Goal: Transaction & Acquisition: Purchase product/service

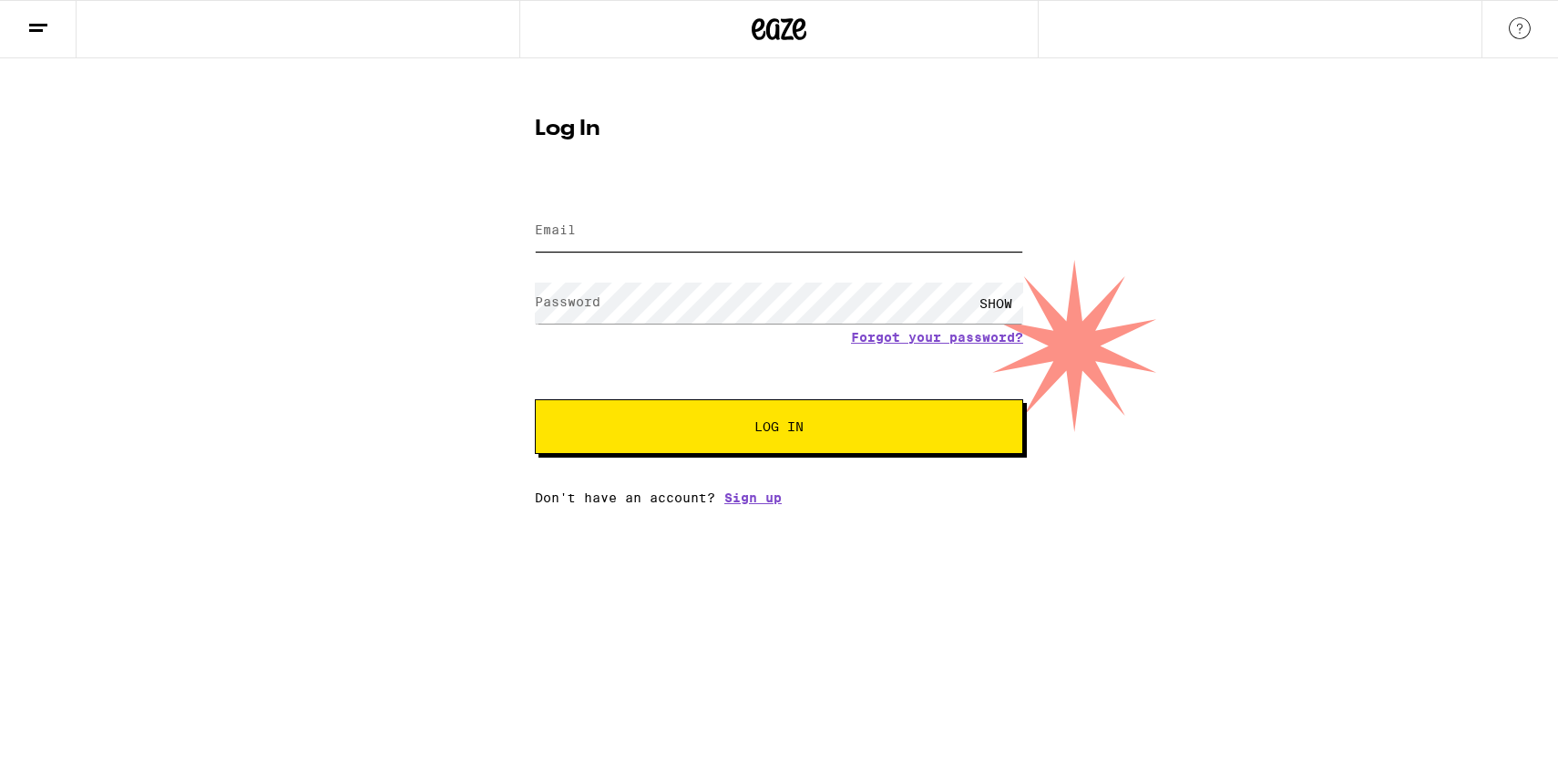
type input "[EMAIL_ADDRESS][DOMAIN_NAME]"
click at [742, 231] on input "[EMAIL_ADDRESS][DOMAIN_NAME]" at bounding box center [779, 231] width 488 height 41
click at [800, 425] on span "Log In" at bounding box center [779, 427] width 50 height 13
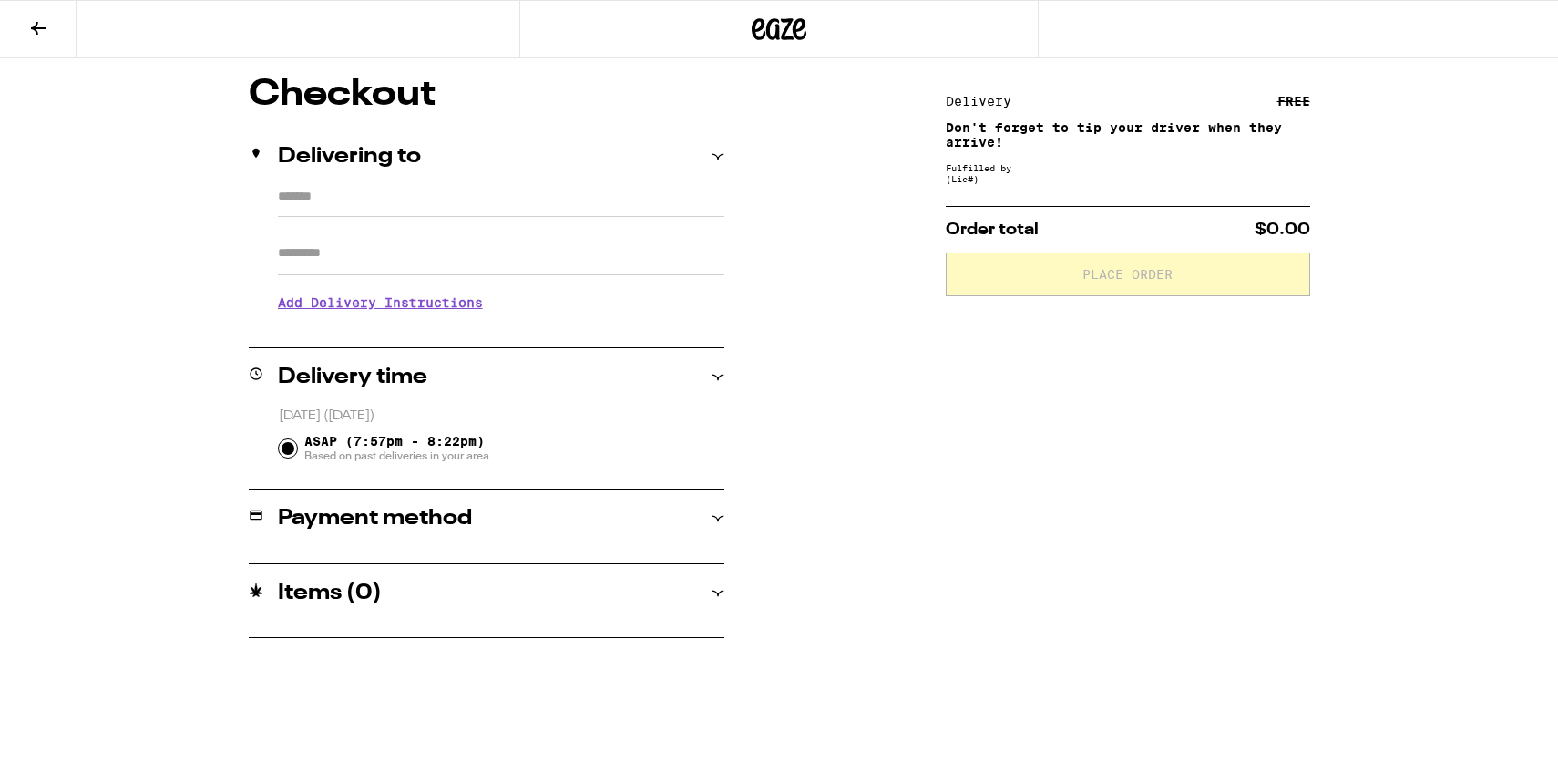
type input "**********"
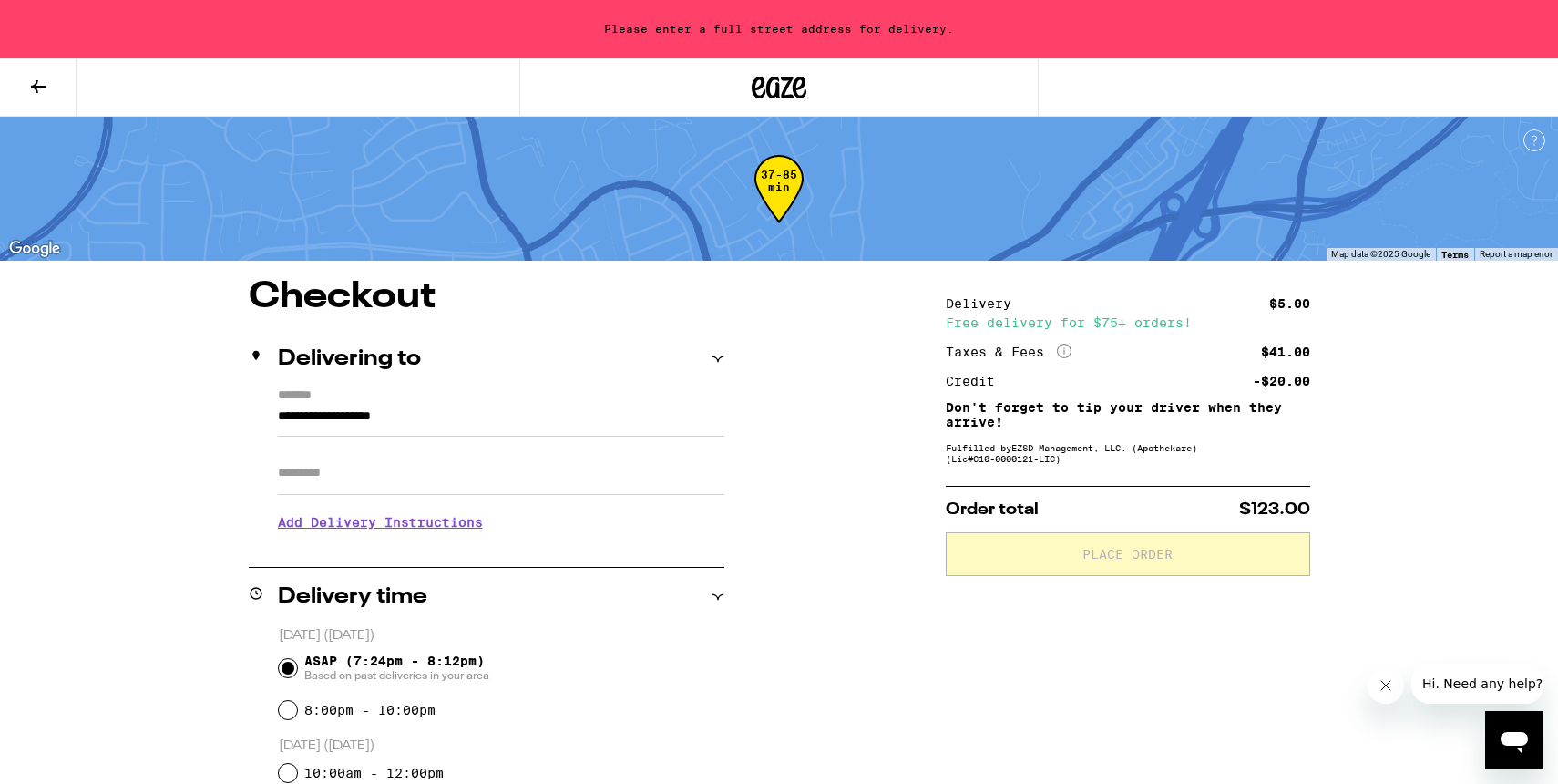
click at [766, 92] on icon at bounding box center [779, 87] width 27 height 22
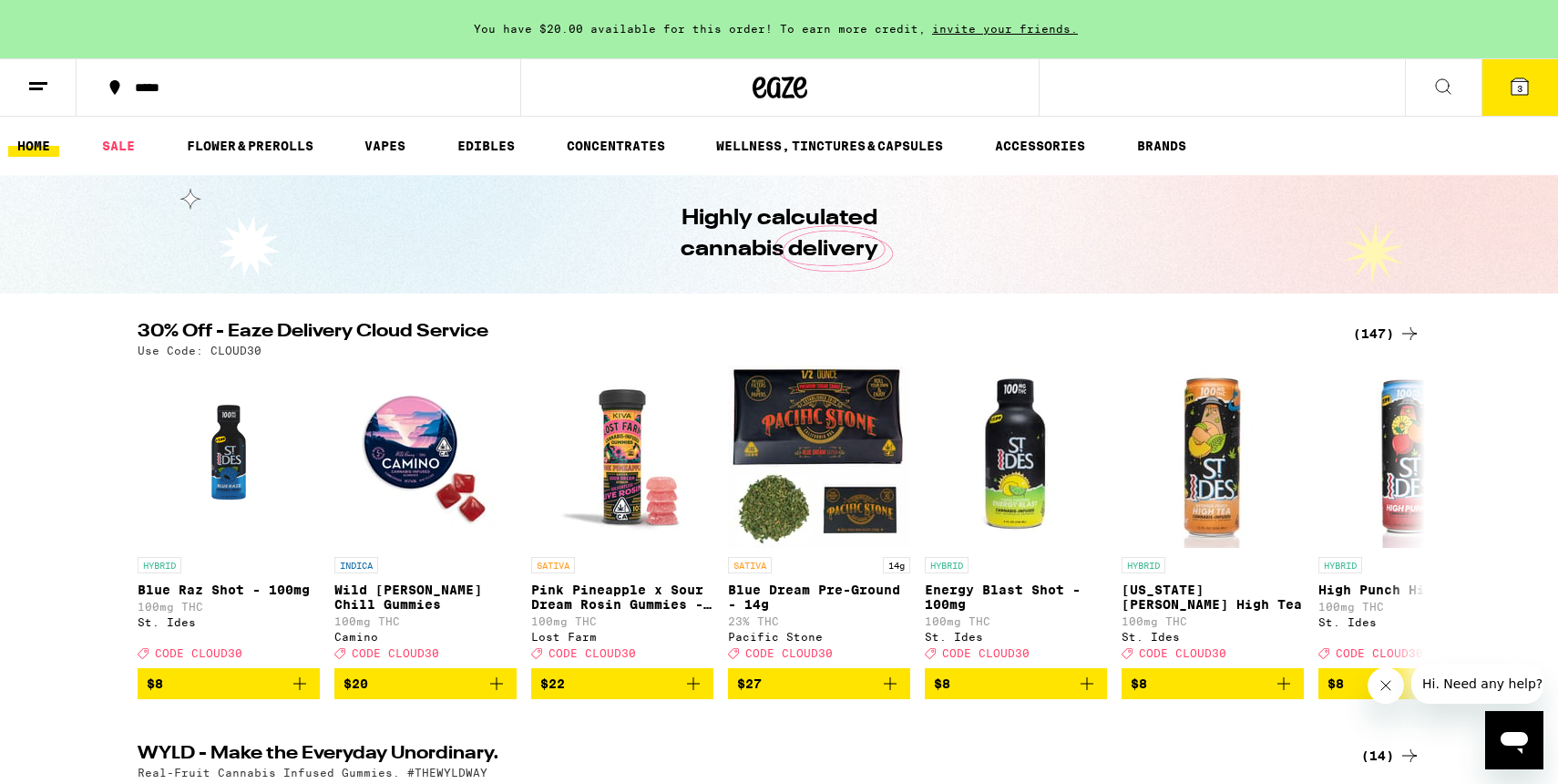
click at [167, 91] on div "*****" at bounding box center [309, 88] width 368 height 13
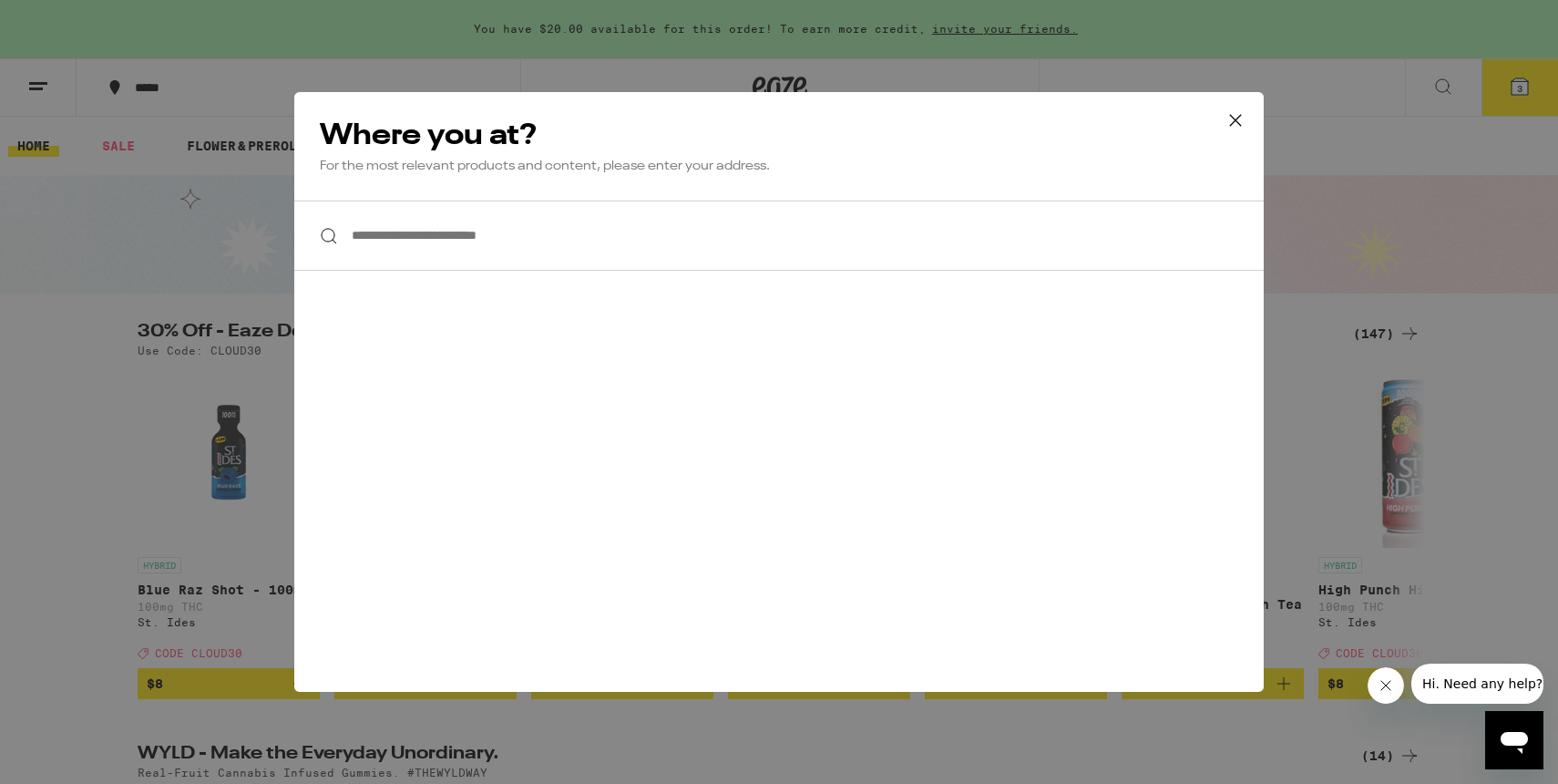
click at [542, 240] on input "**********" at bounding box center [779, 235] width 969 height 70
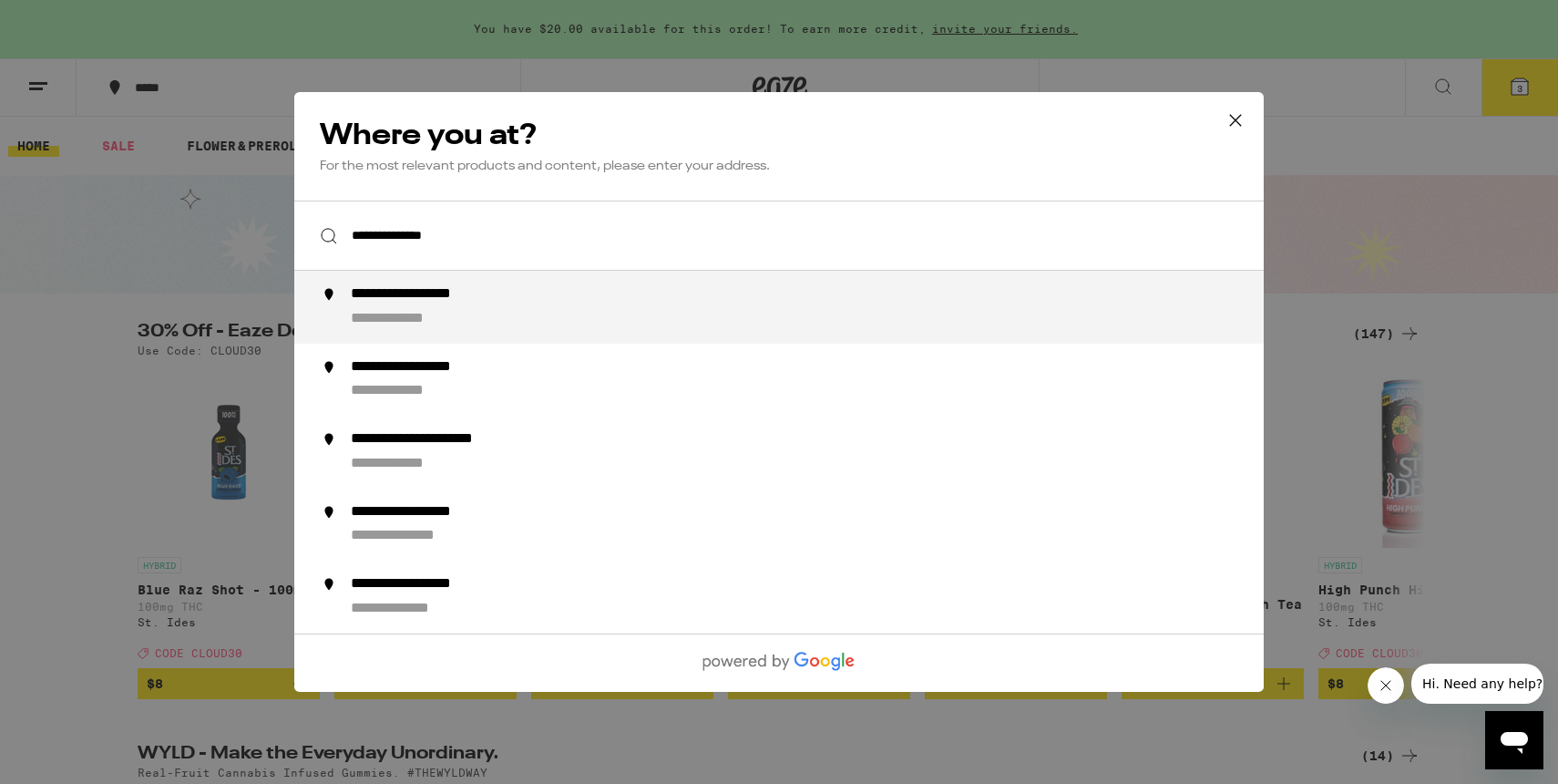
click at [486, 312] on div "**********" at bounding box center [815, 307] width 929 height 44
type input "**********"
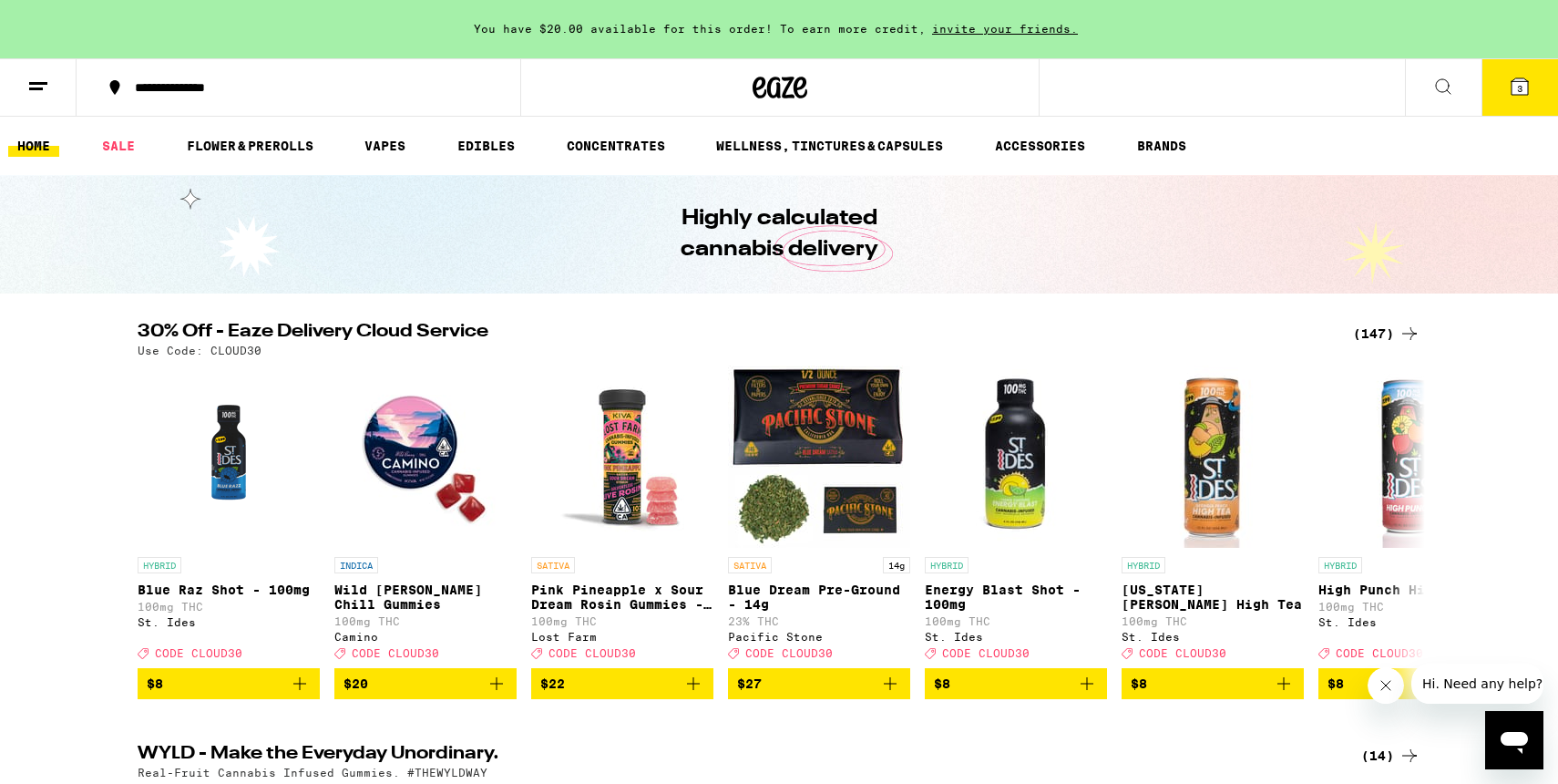
click at [1373, 336] on div "(147)" at bounding box center [1387, 333] width 67 height 22
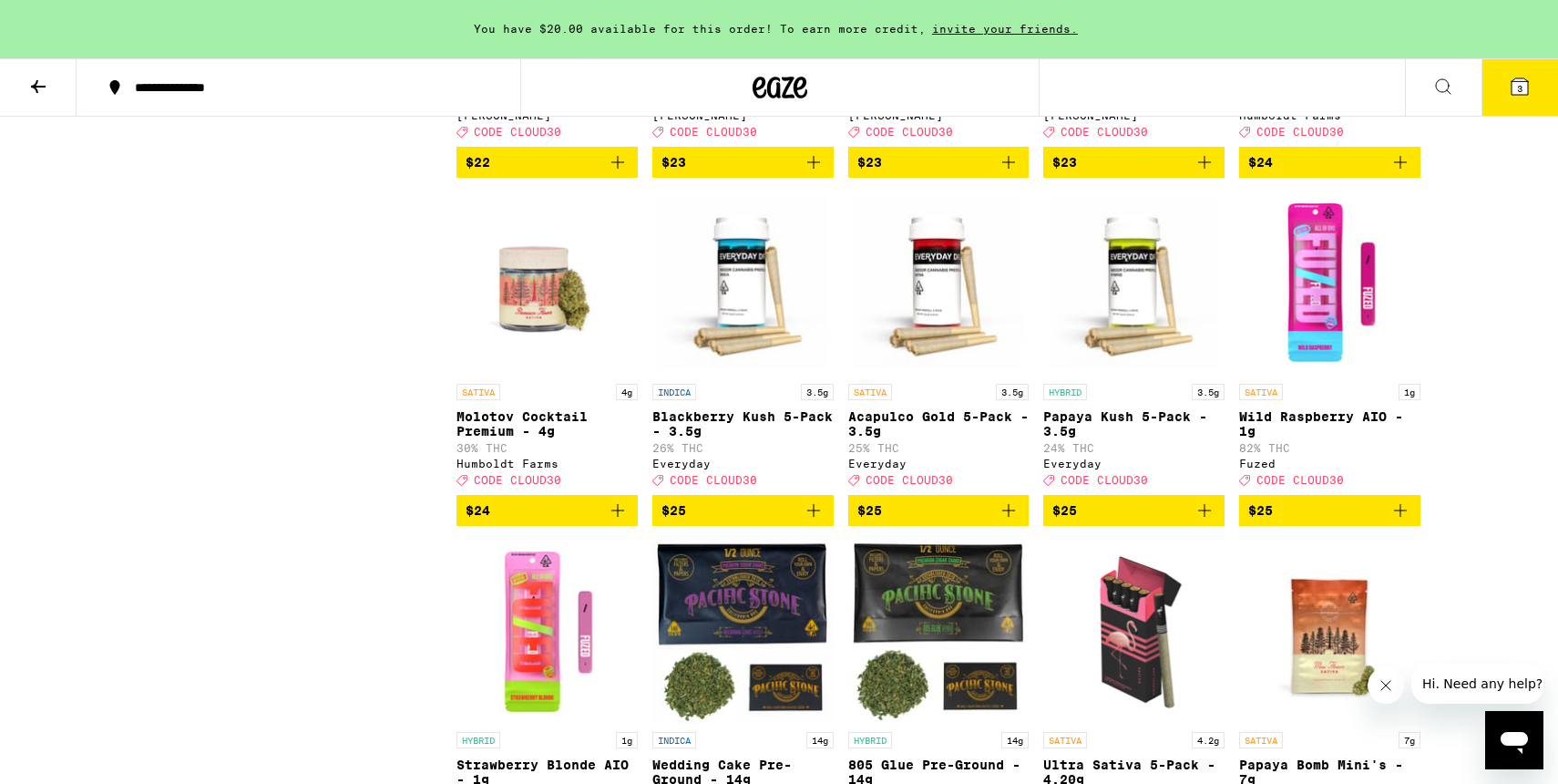
scroll to position [4317, 0]
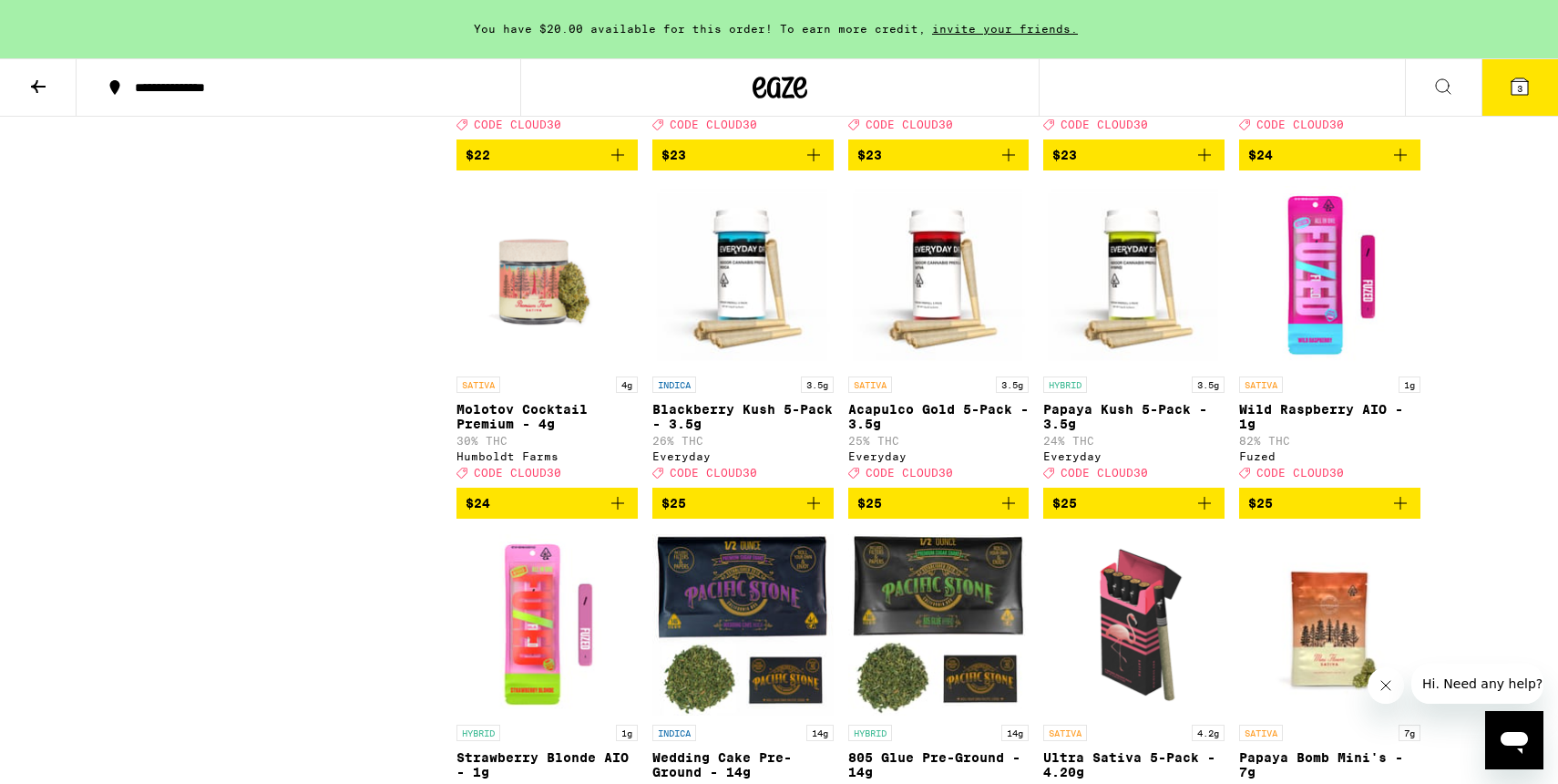
click at [1404, 514] on icon "Add to bag" at bounding box center [1400, 502] width 22 height 22
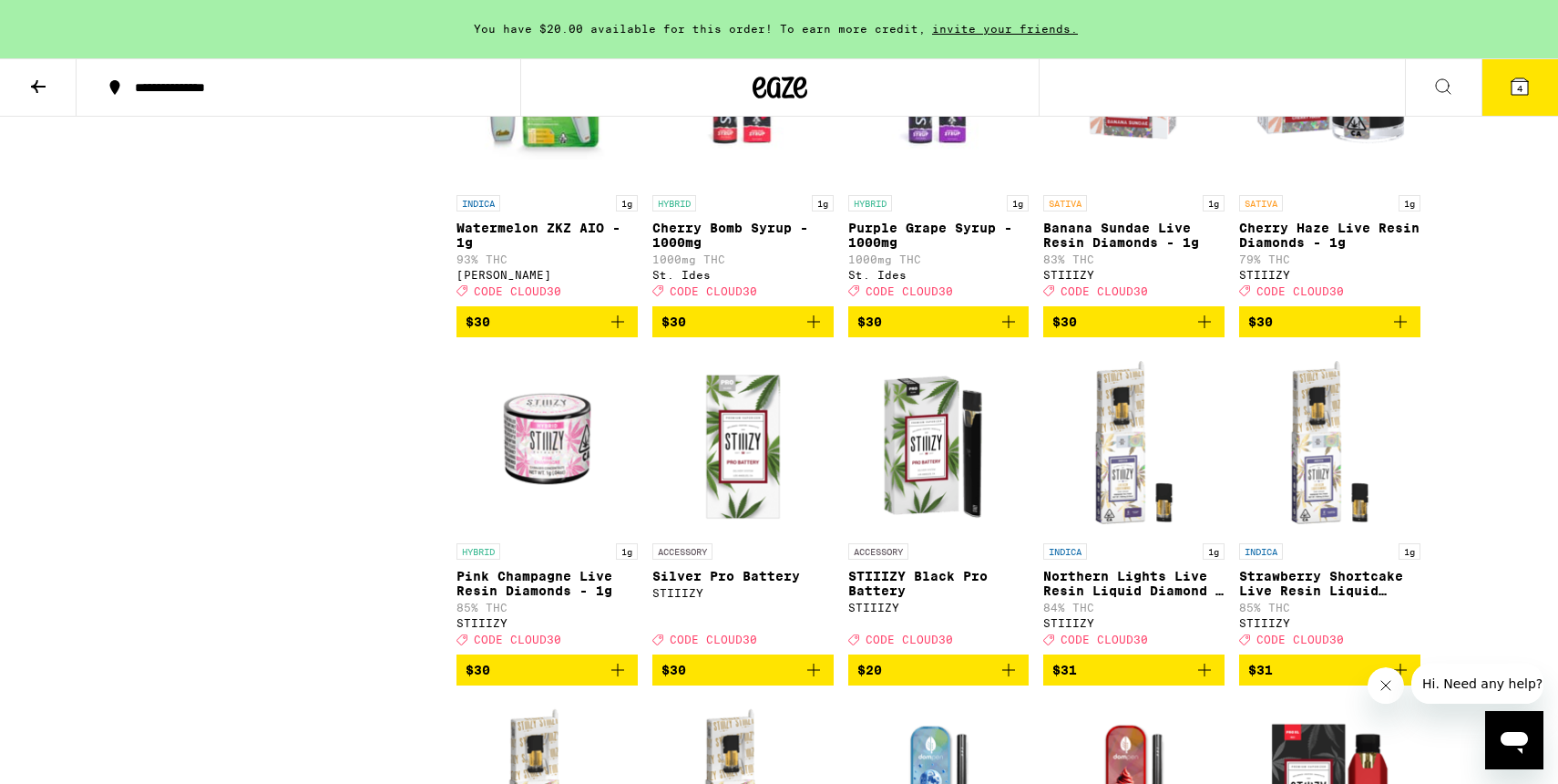
scroll to position [6301, 0]
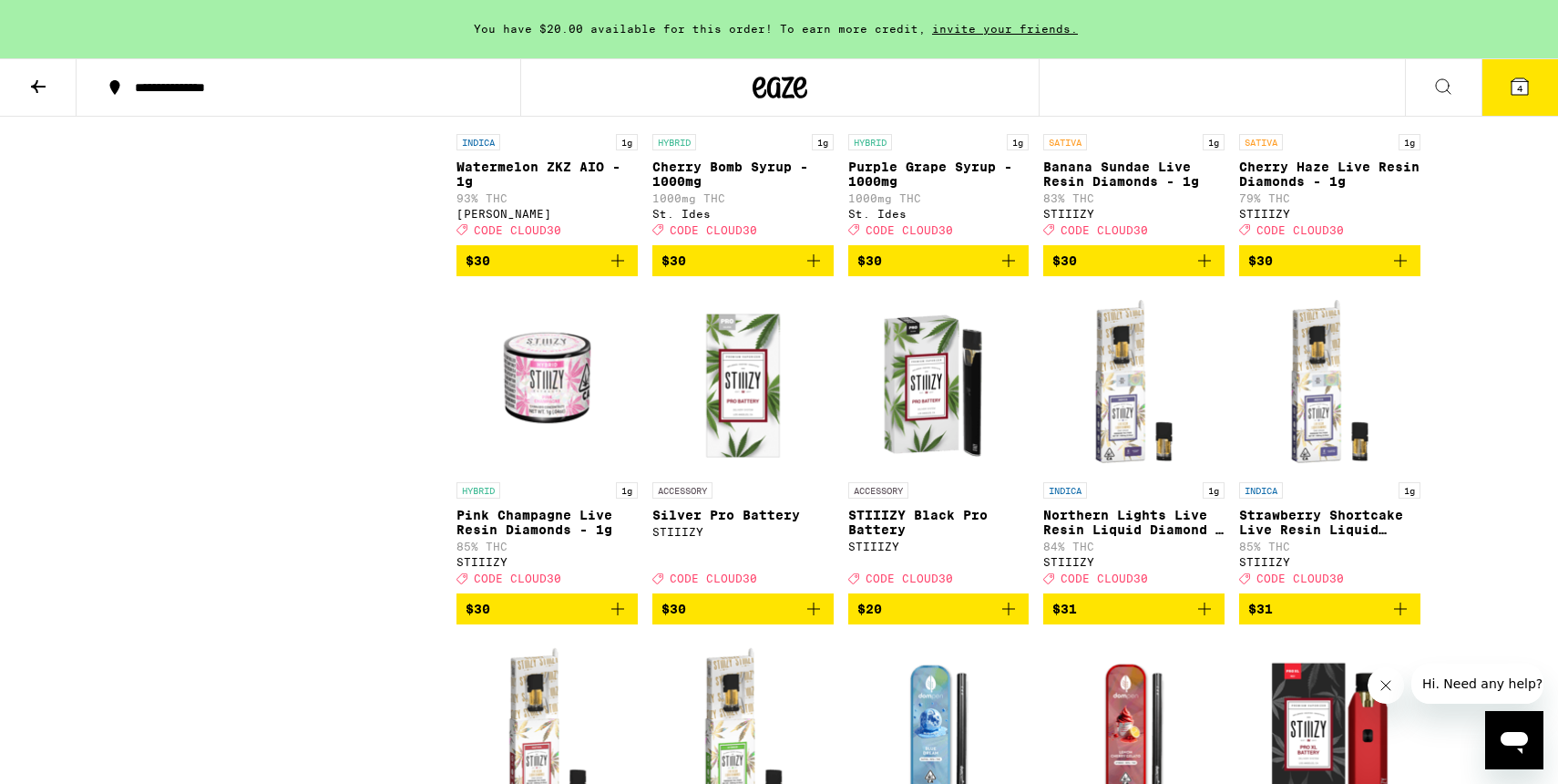
click at [614, 271] on icon "Add to bag" at bounding box center [618, 260] width 22 height 22
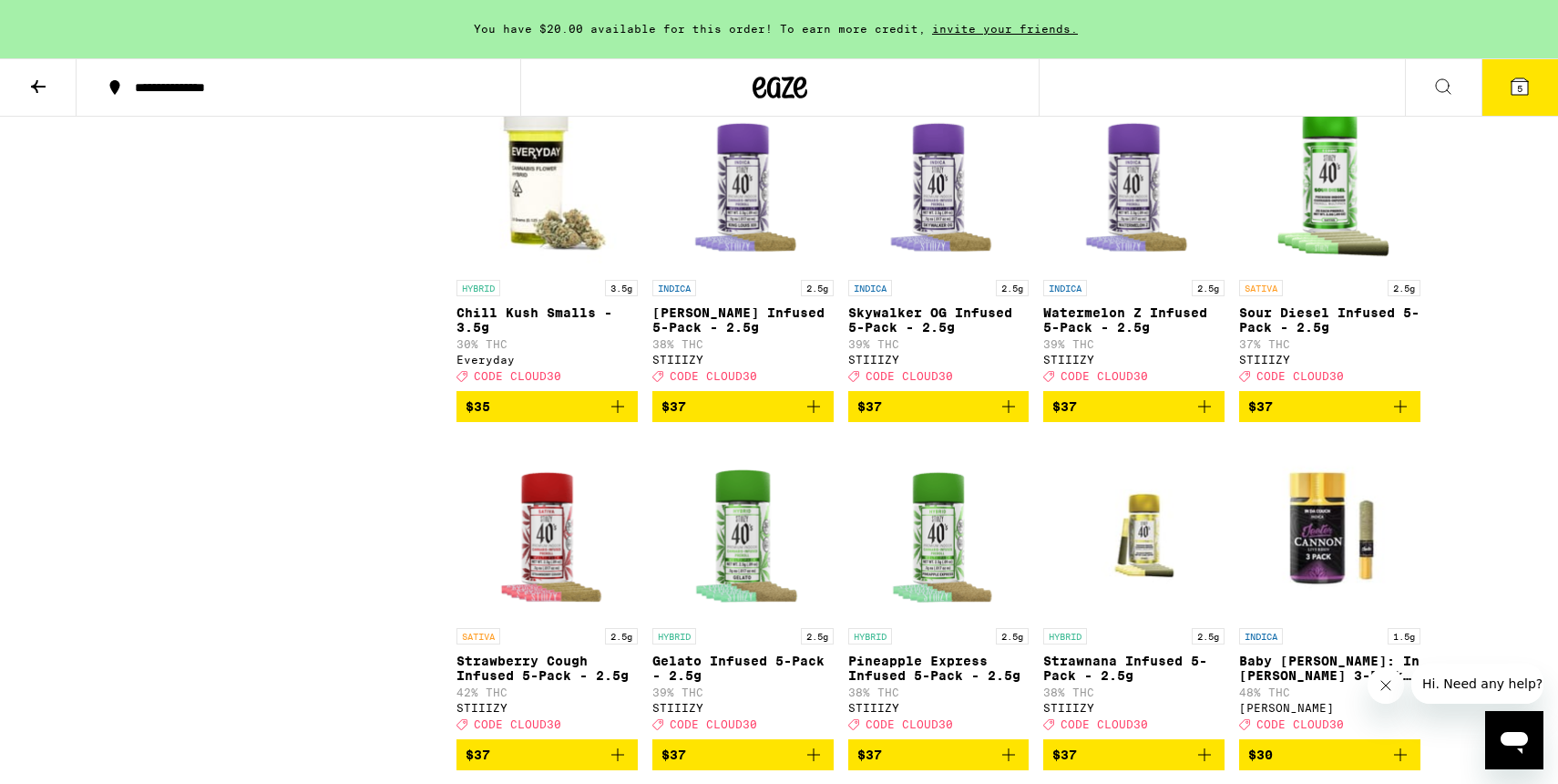
scroll to position [7905, 0]
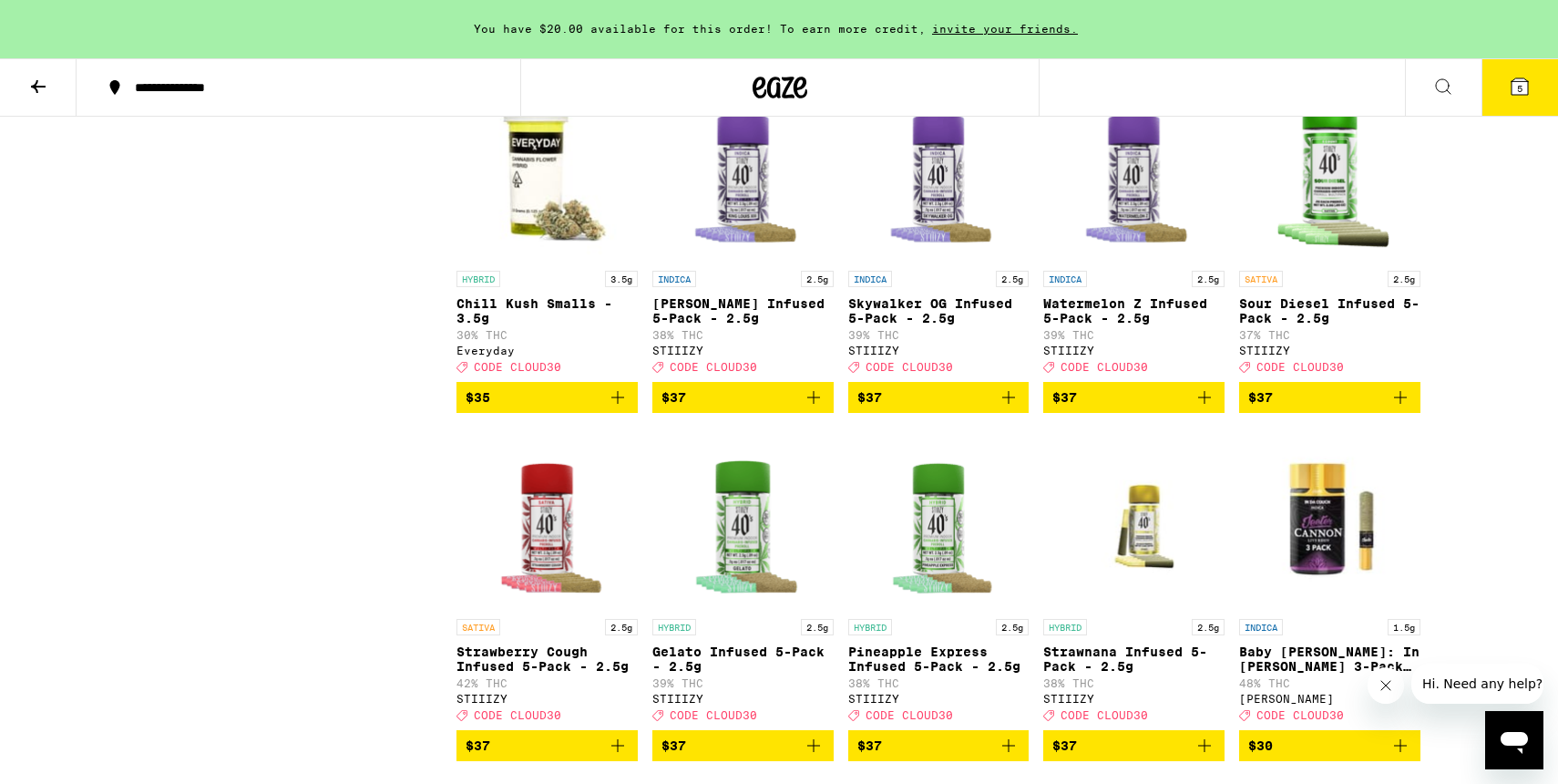
click at [1206, 408] on icon "Add to bag" at bounding box center [1204, 397] width 22 height 22
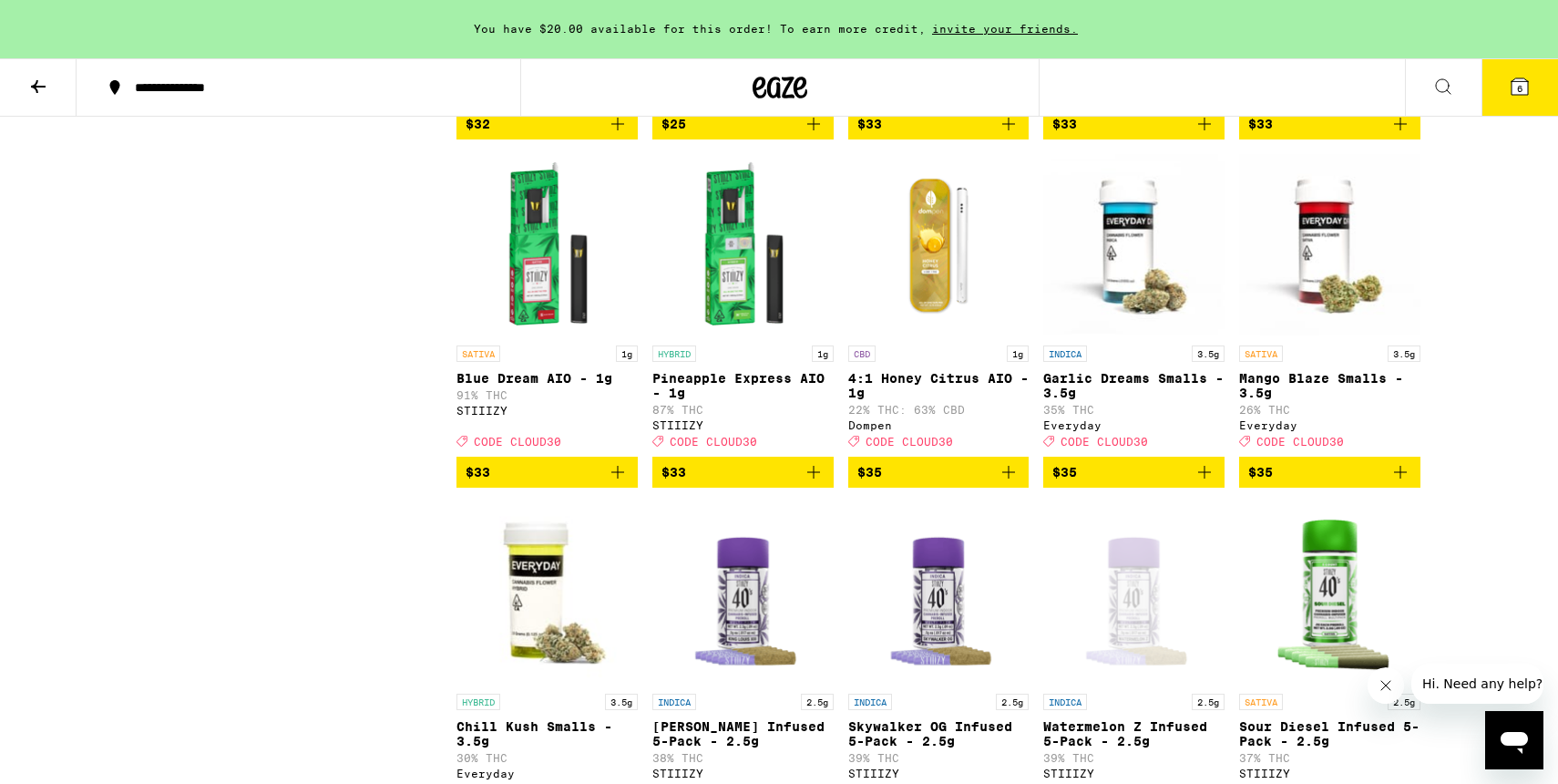
scroll to position [7305, 0]
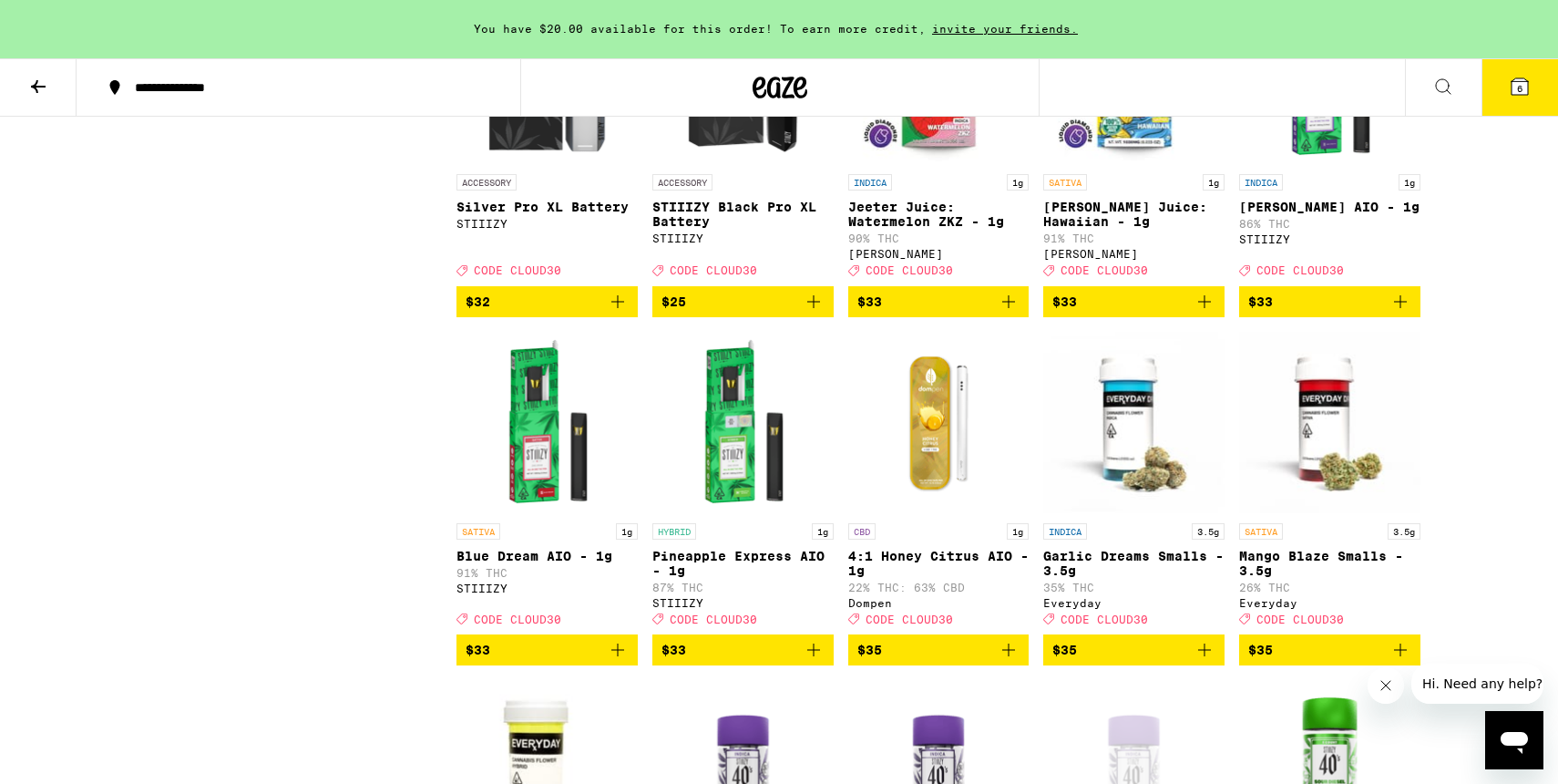
click at [1528, 96] on icon at bounding box center [1520, 86] width 22 height 22
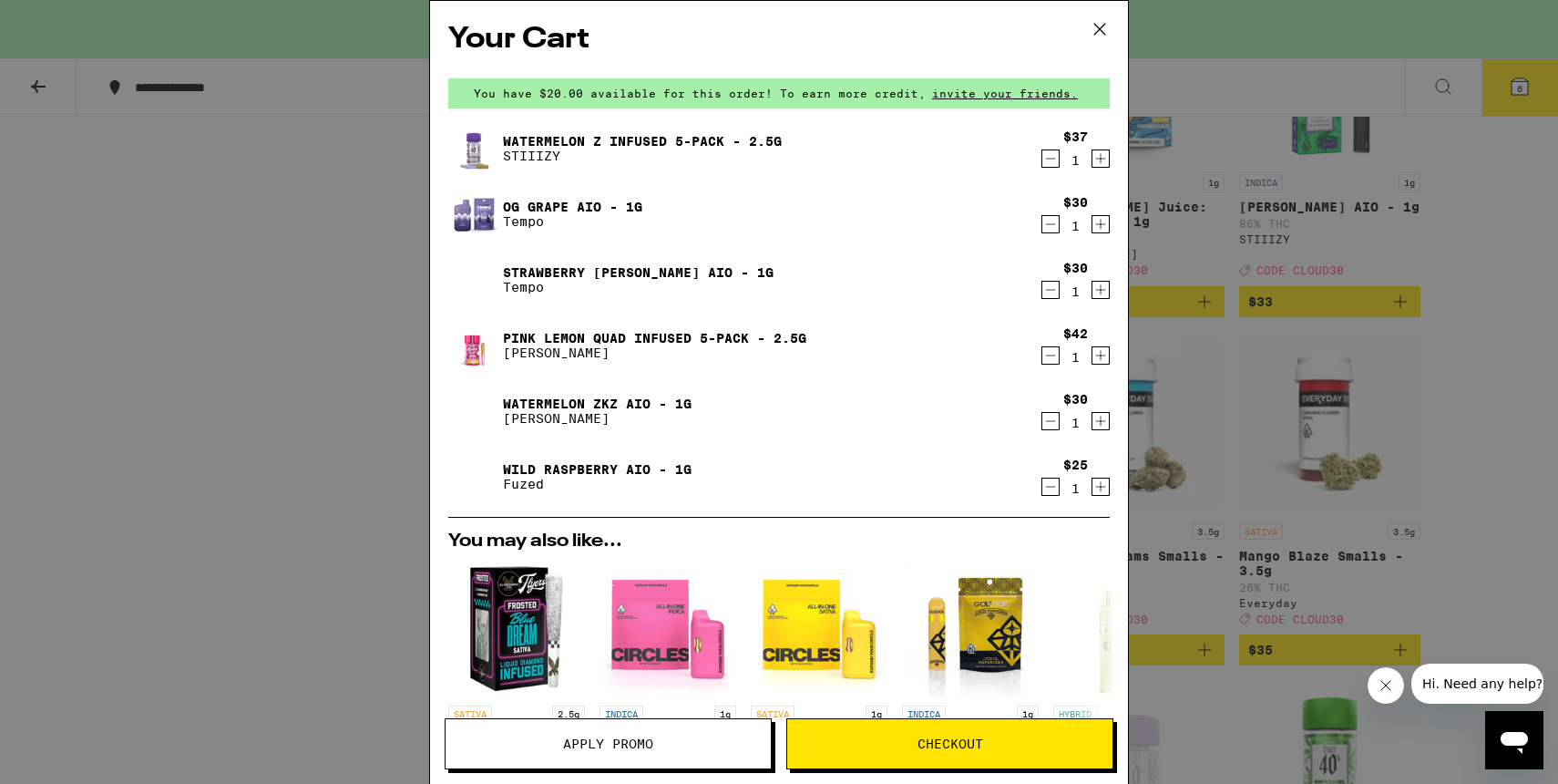
click at [1049, 289] on icon "Decrement" at bounding box center [1051, 289] width 17 height 22
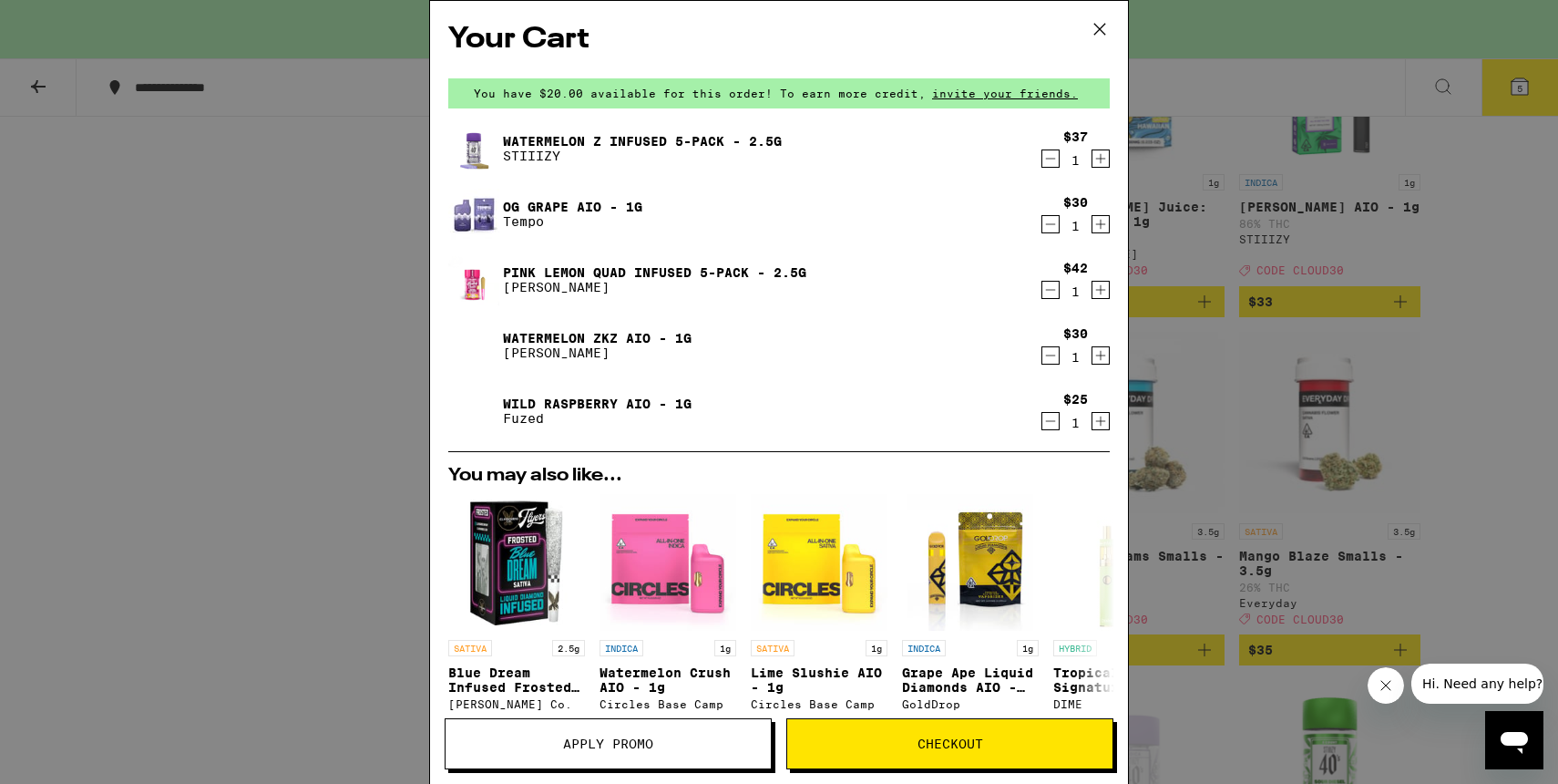
click at [1049, 225] on icon "Decrement" at bounding box center [1051, 224] width 17 height 22
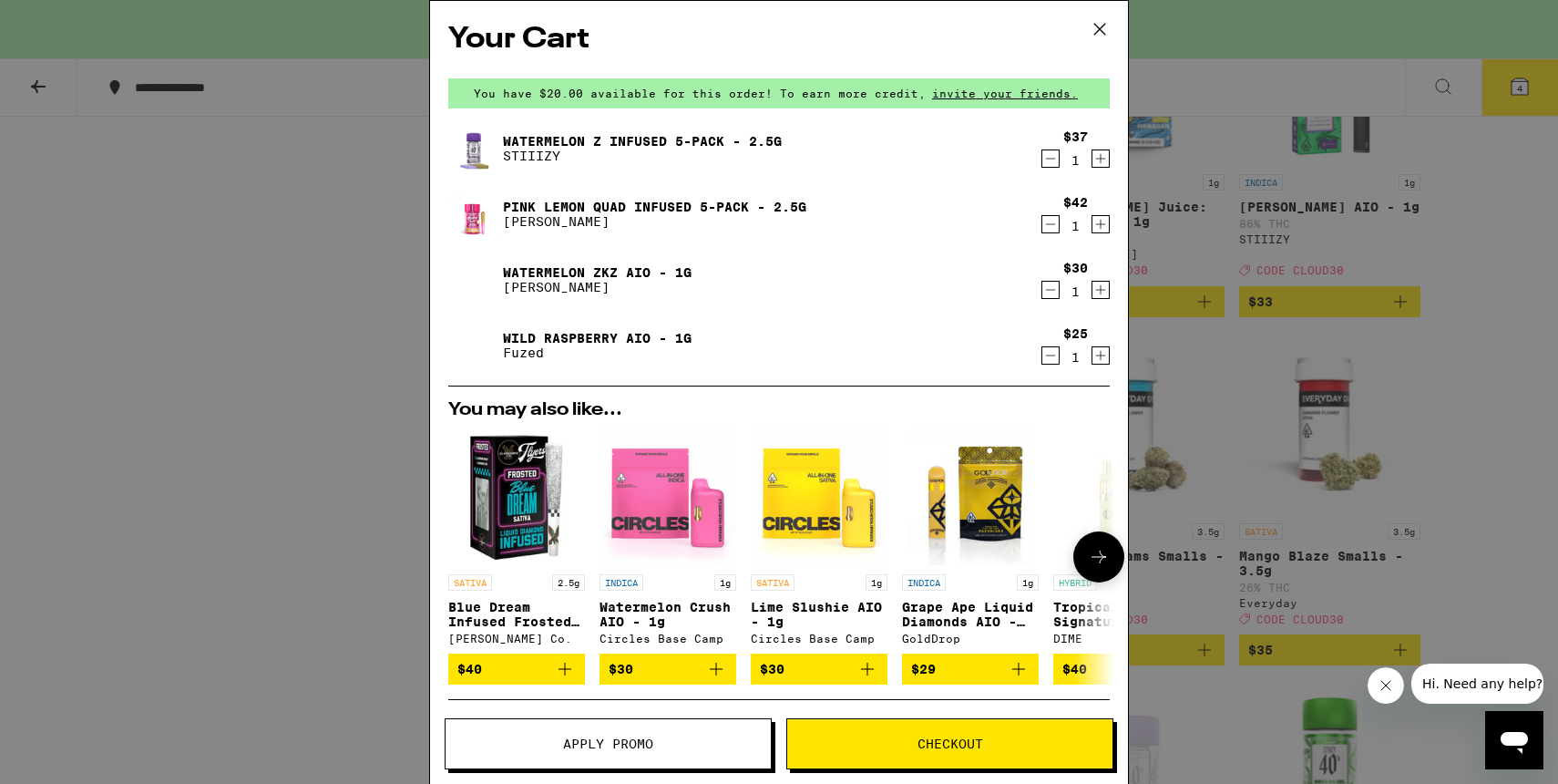
scroll to position [53, 0]
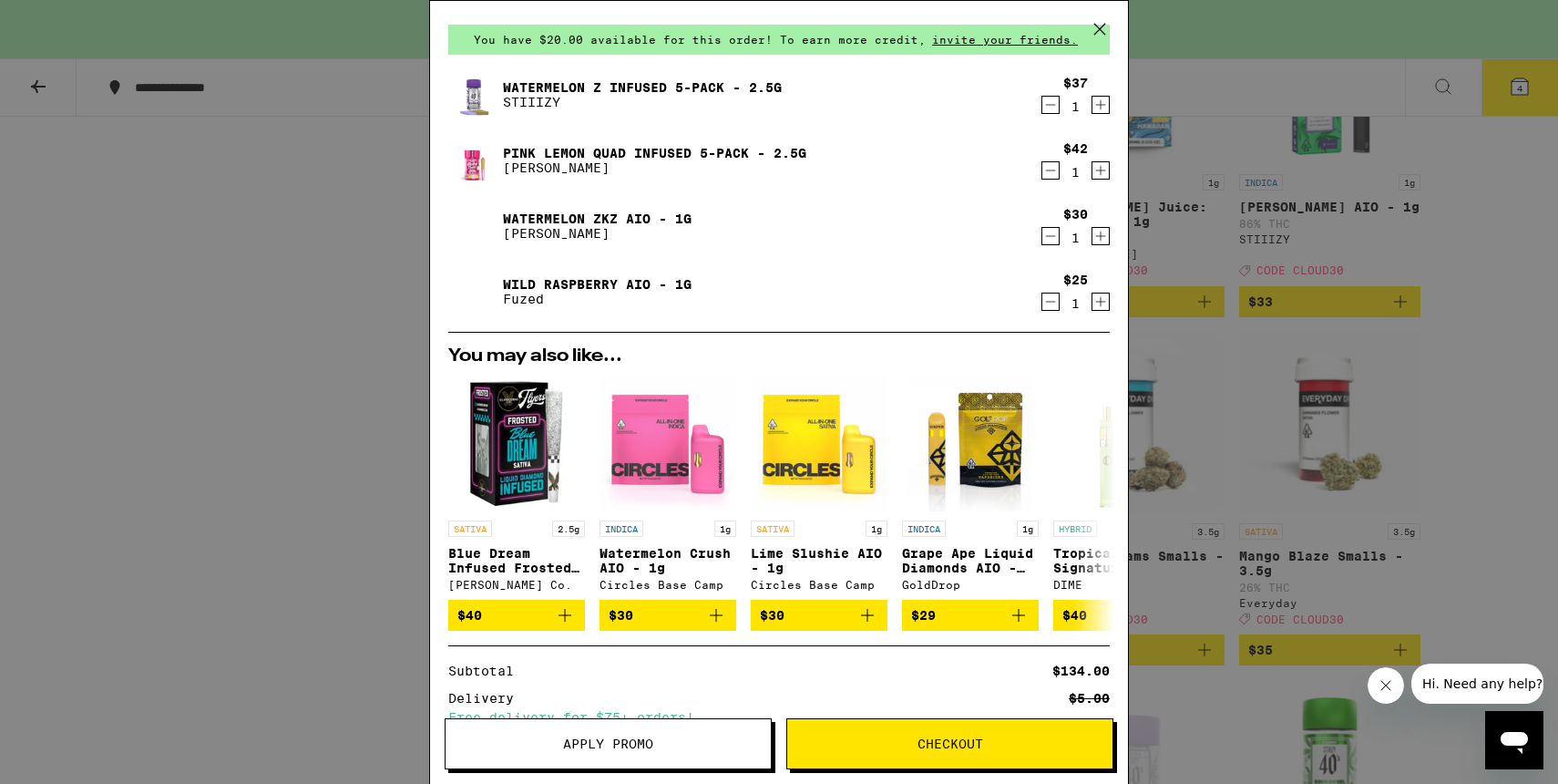
click at [652, 732] on button "Apply Promo" at bounding box center [608, 743] width 328 height 51
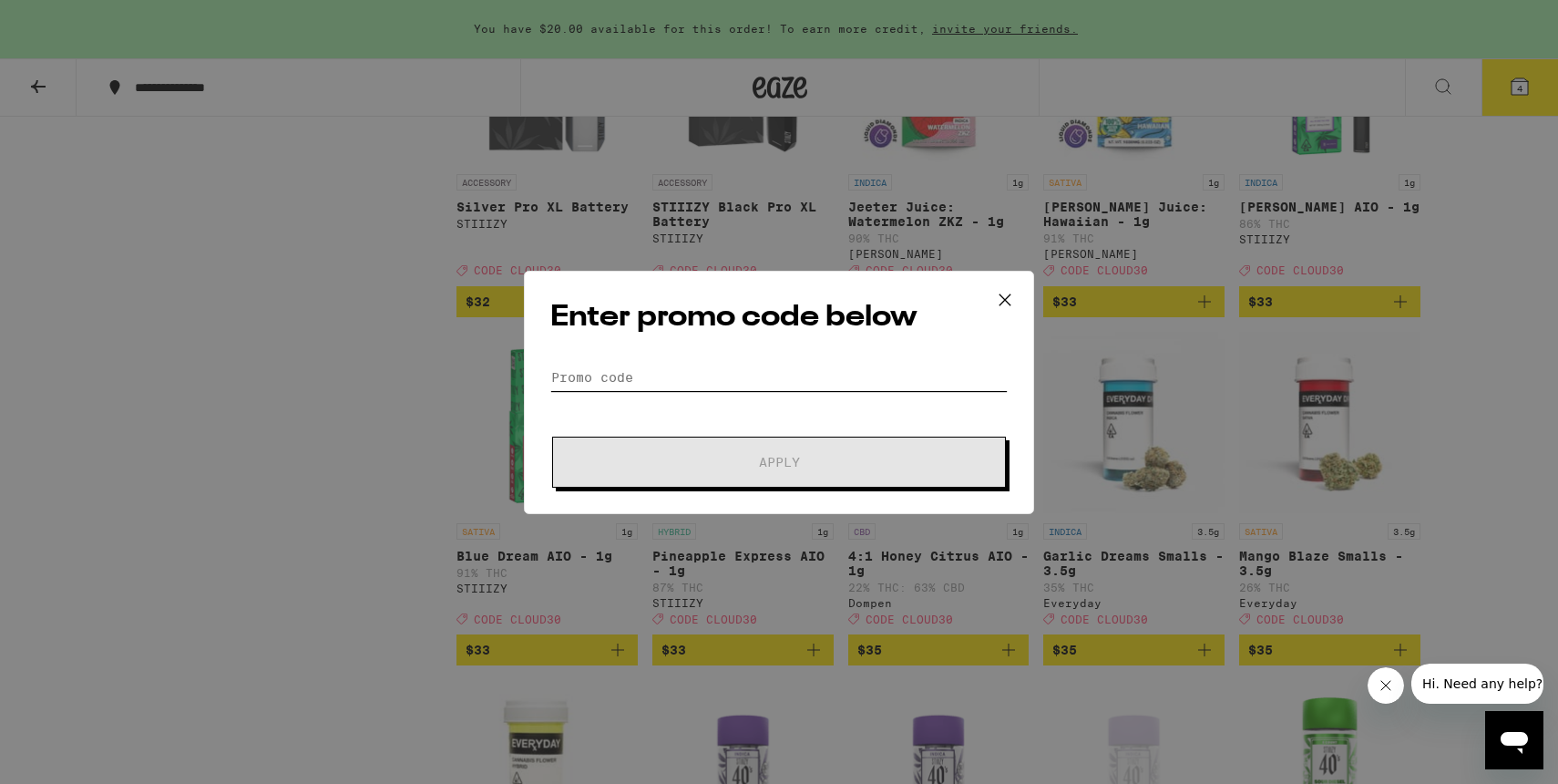
click at [609, 380] on input "Promo Code" at bounding box center [779, 377] width 458 height 27
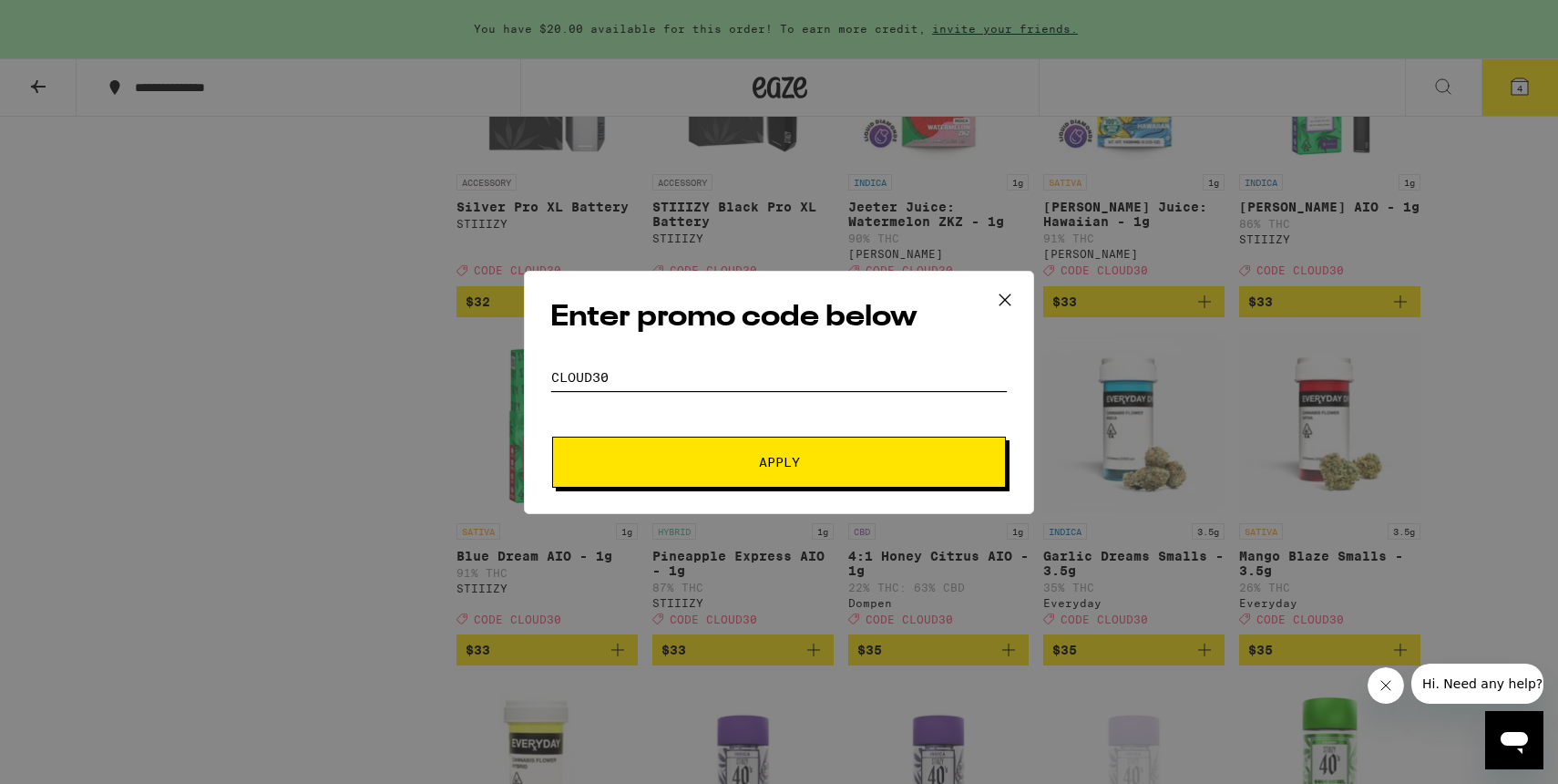
type input "cloud30"
click at [844, 471] on button "Apply" at bounding box center [779, 462] width 454 height 51
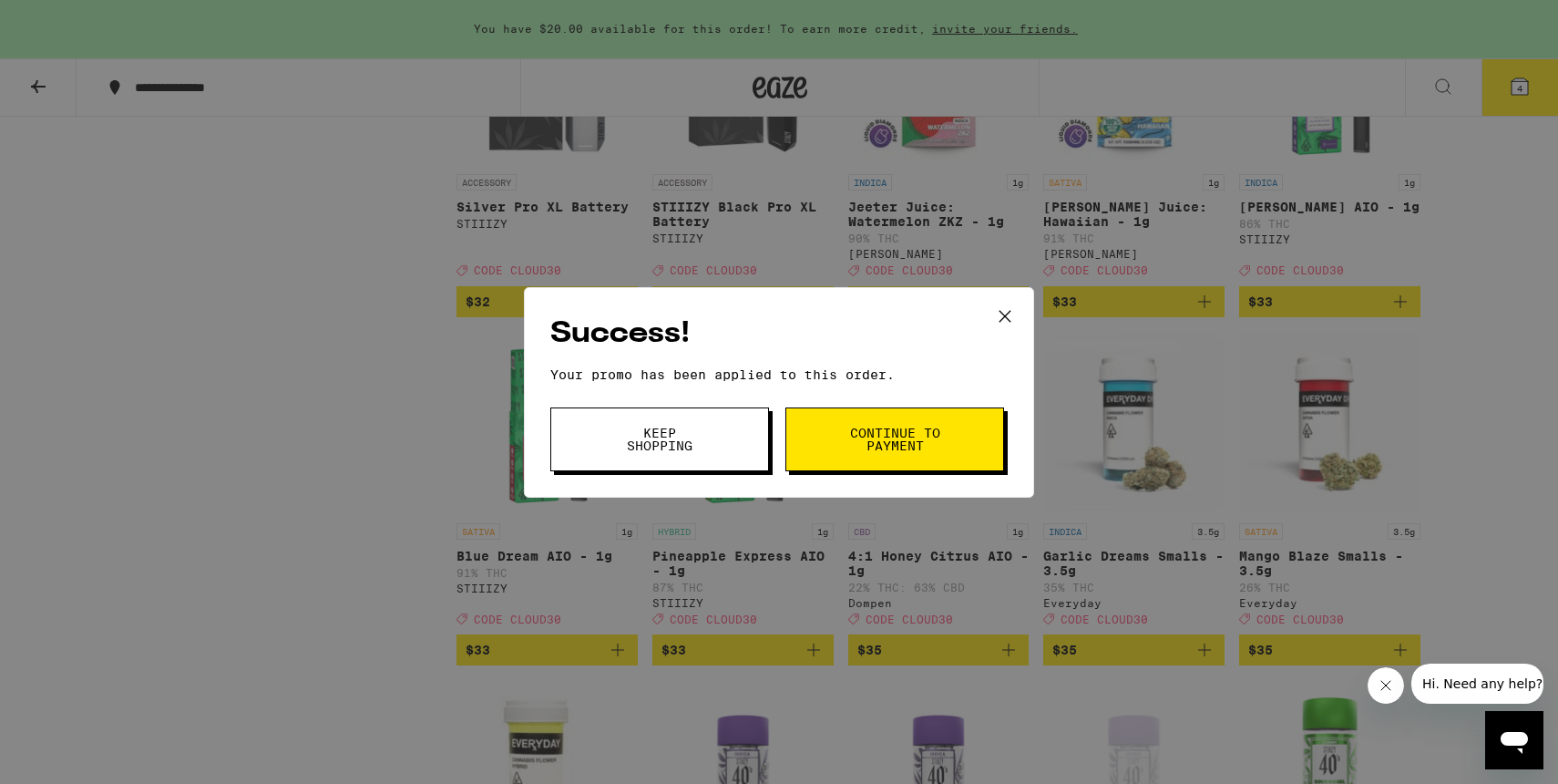
click at [857, 438] on span "Continue to payment" at bounding box center [895, 439] width 93 height 25
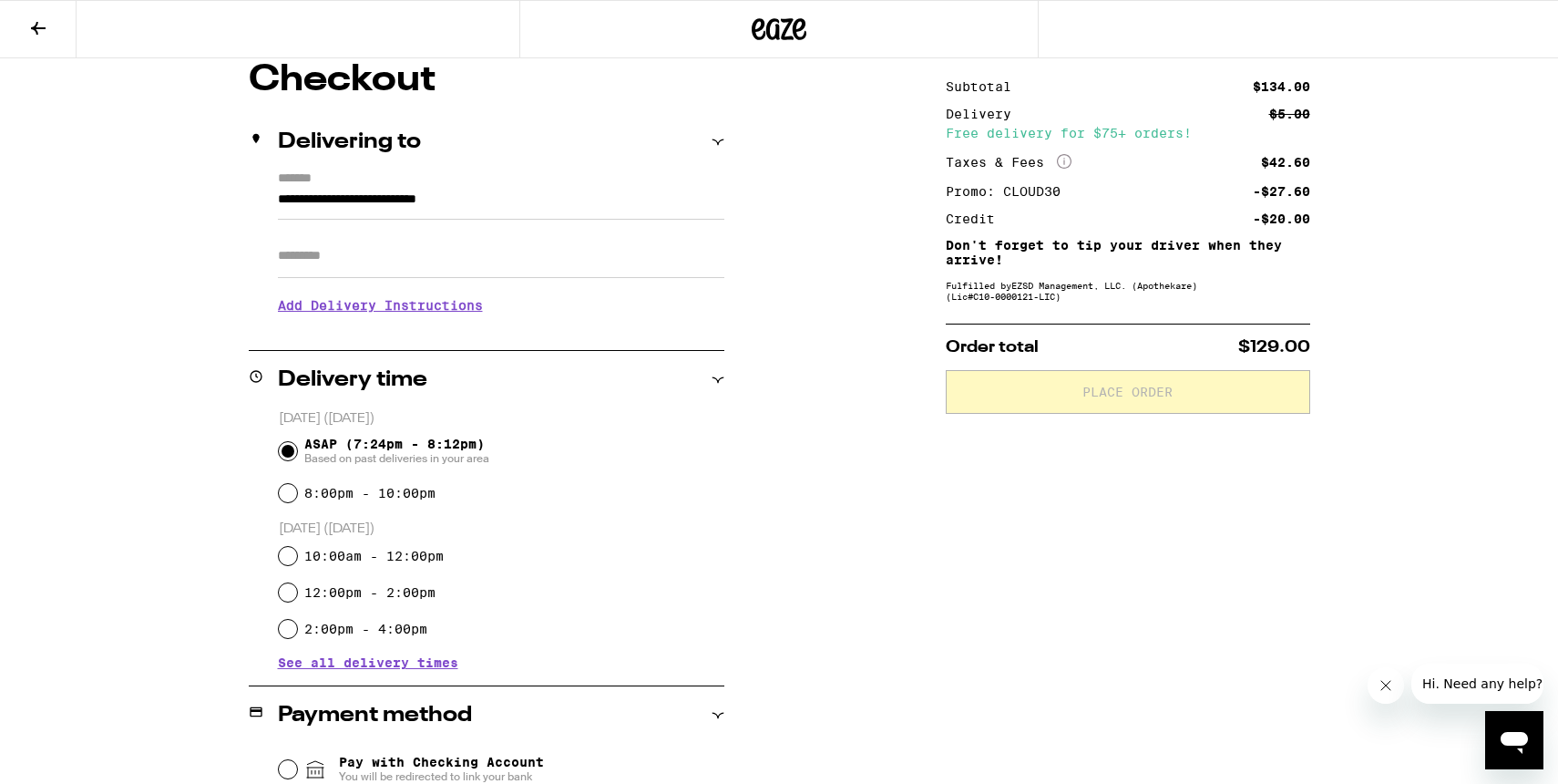
scroll to position [375, 0]
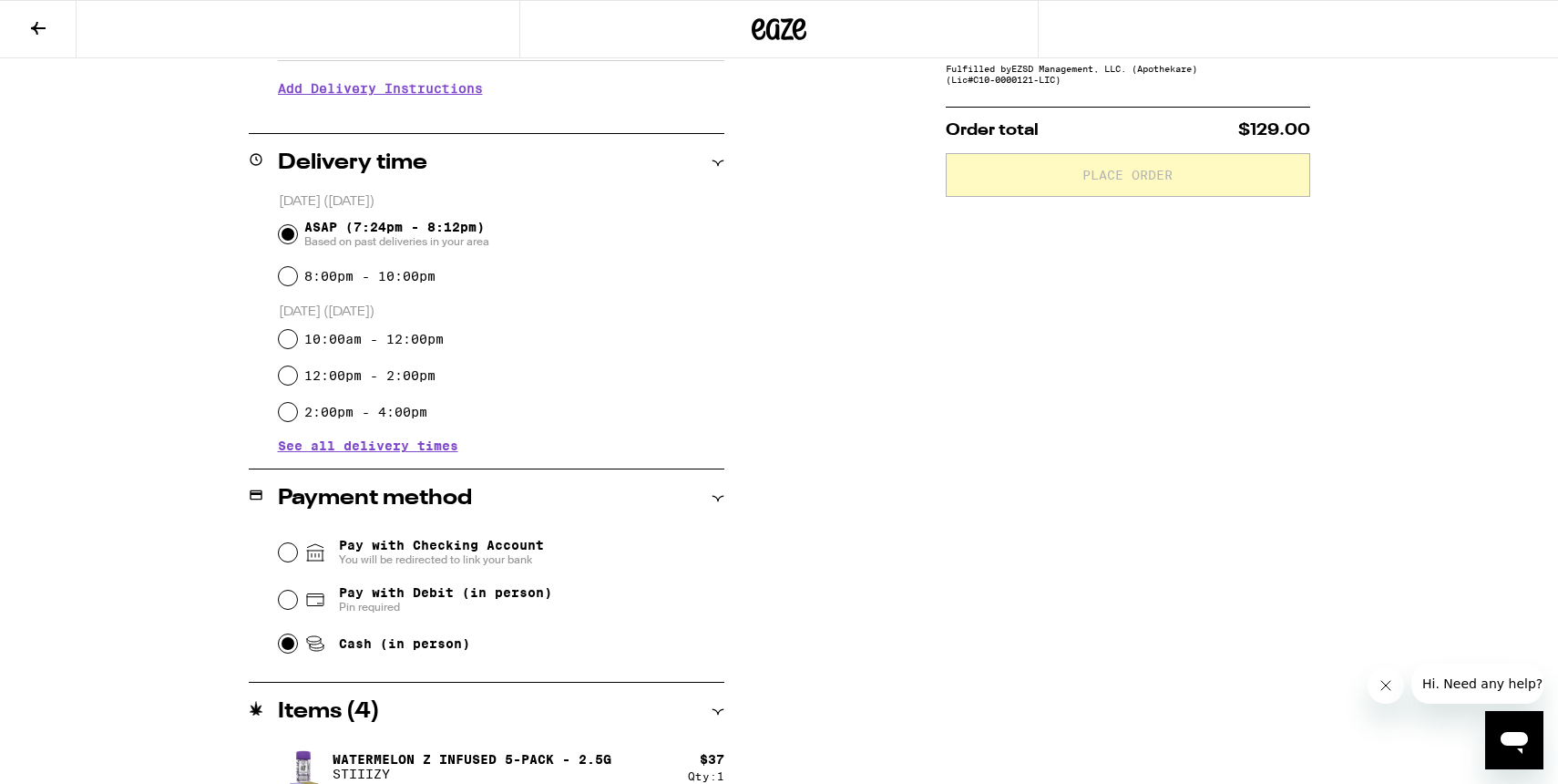
click at [285, 643] on input "Cash (in person)" at bounding box center [287, 643] width 18 height 18
radio input "true"
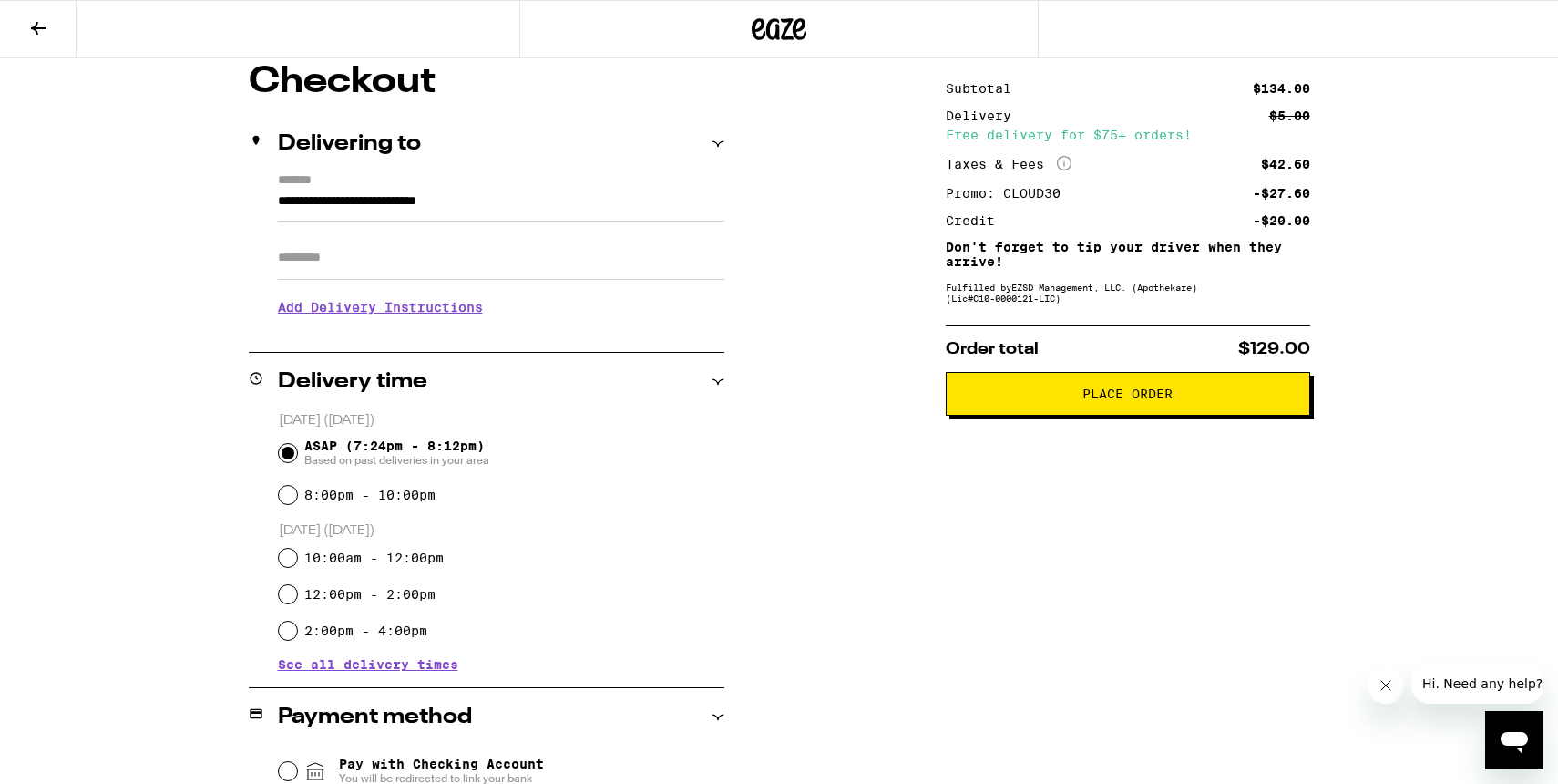
scroll to position [0, 0]
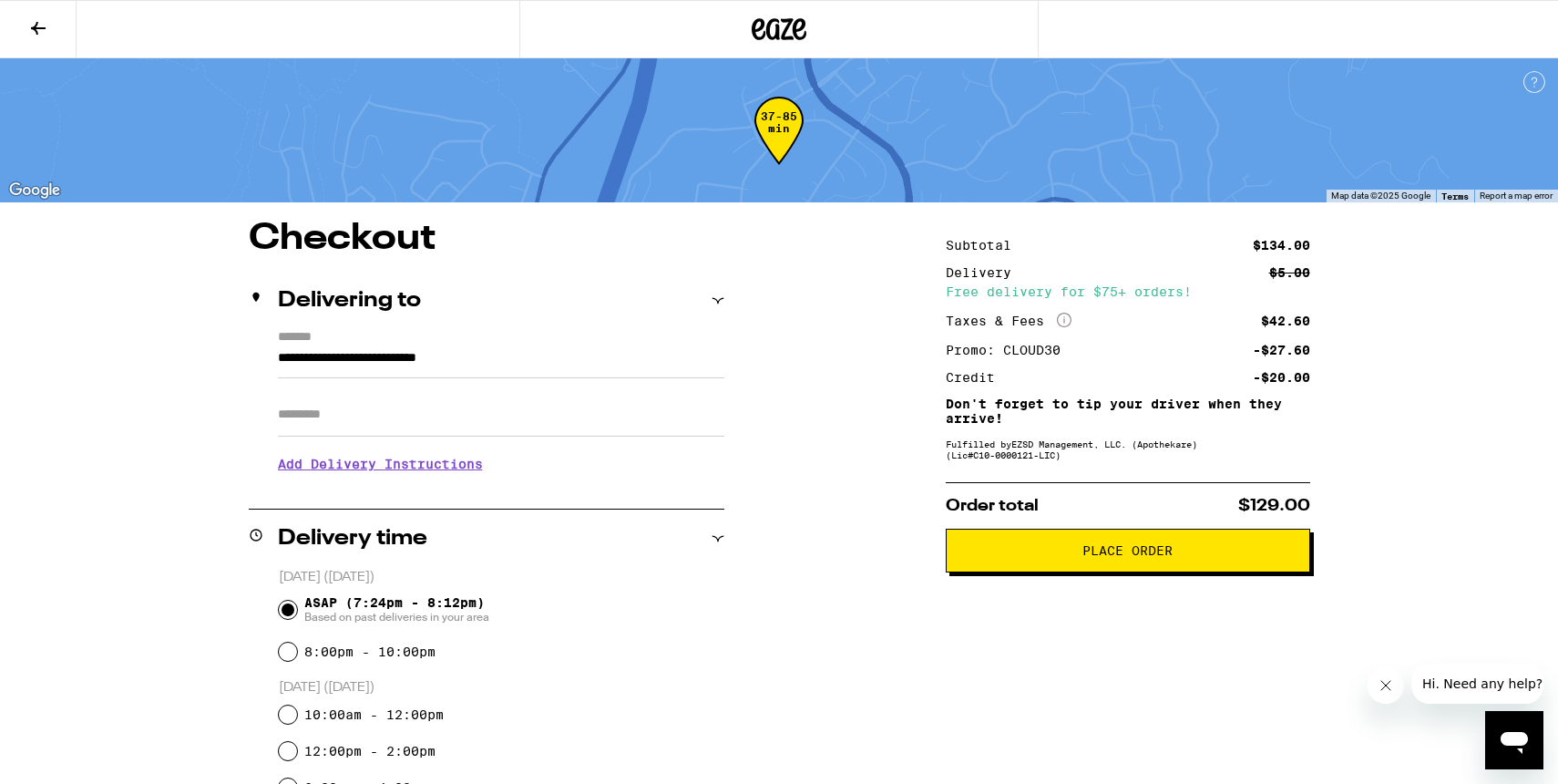
click at [1120, 551] on span "Place Order" at bounding box center [1128, 550] width 90 height 13
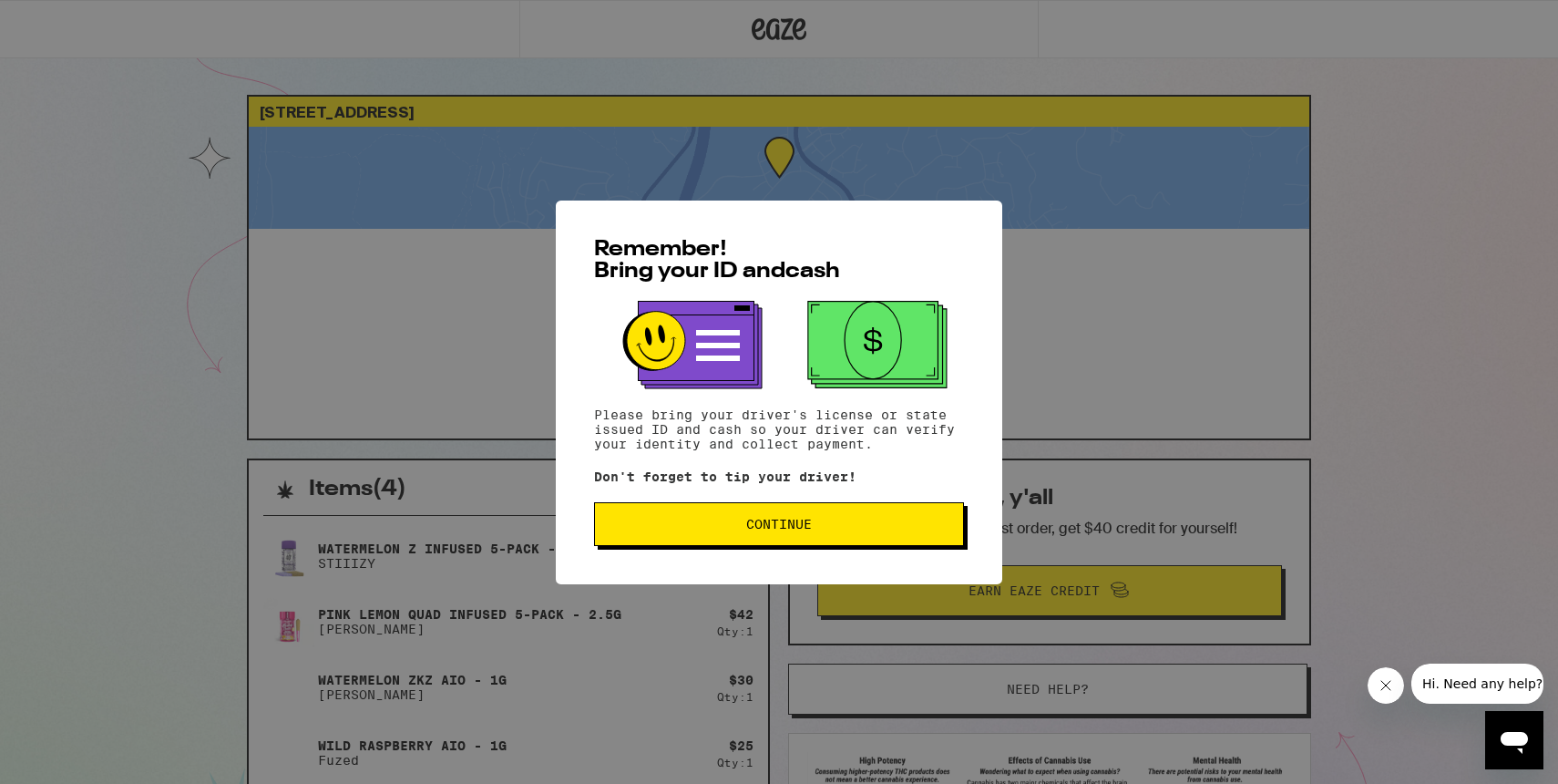
click at [820, 525] on span "Continue" at bounding box center [779, 524] width 339 height 13
